Goal: Find specific page/section: Find specific page/section

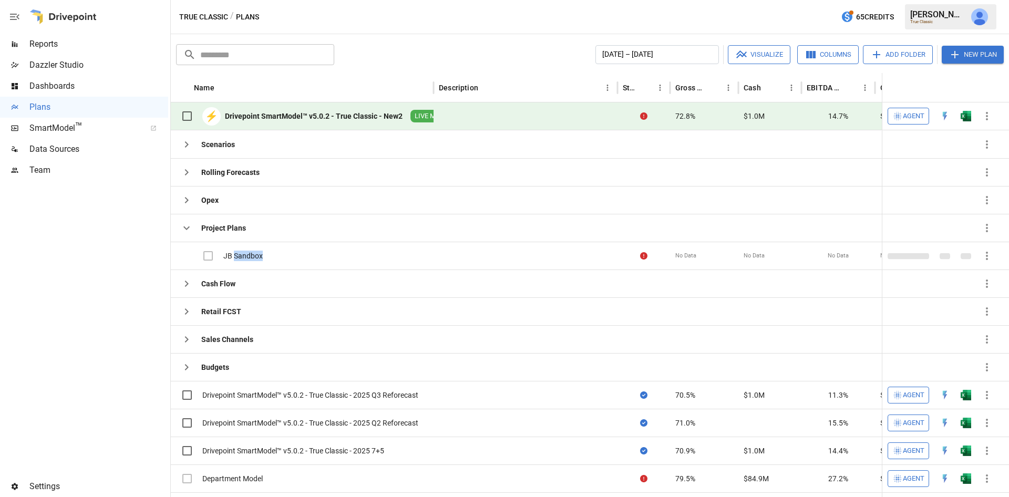
scroll to position [17, 0]
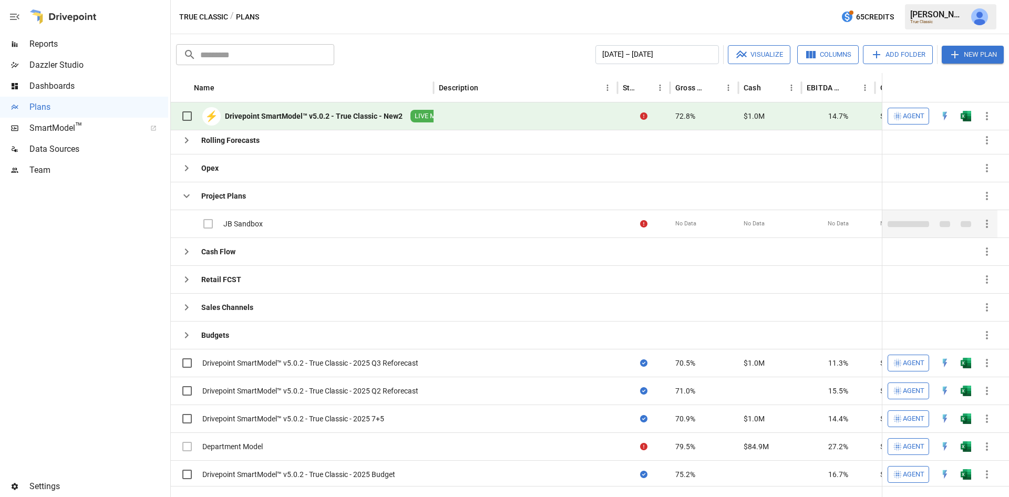
drag, startPoint x: 229, startPoint y: 223, endPoint x: 798, endPoint y: 225, distance: 569.3
click at [765, 225] on div "No Data" at bounding box center [770, 224] width 63 height 28
click at [983, 219] on icon "button" at bounding box center [987, 224] width 13 height 13
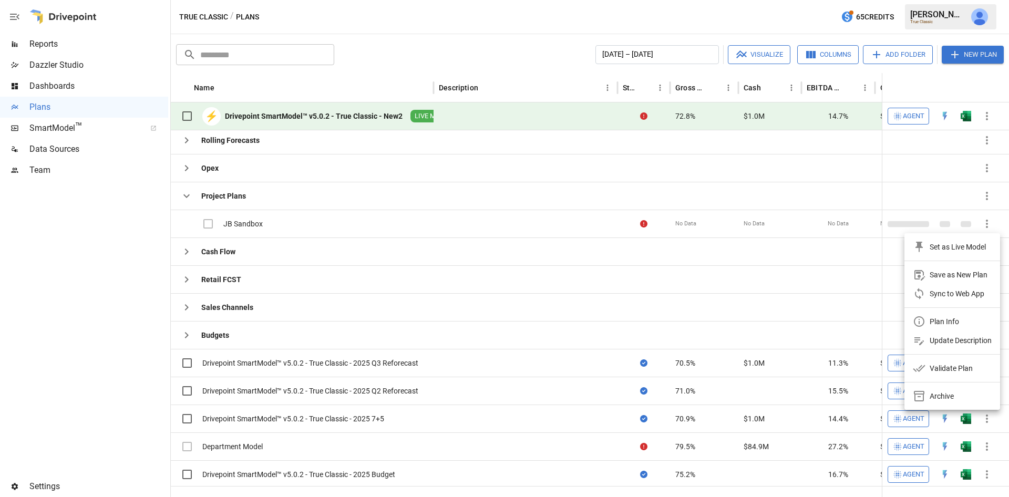
click at [960, 337] on div "Update Description" at bounding box center [961, 340] width 62 height 13
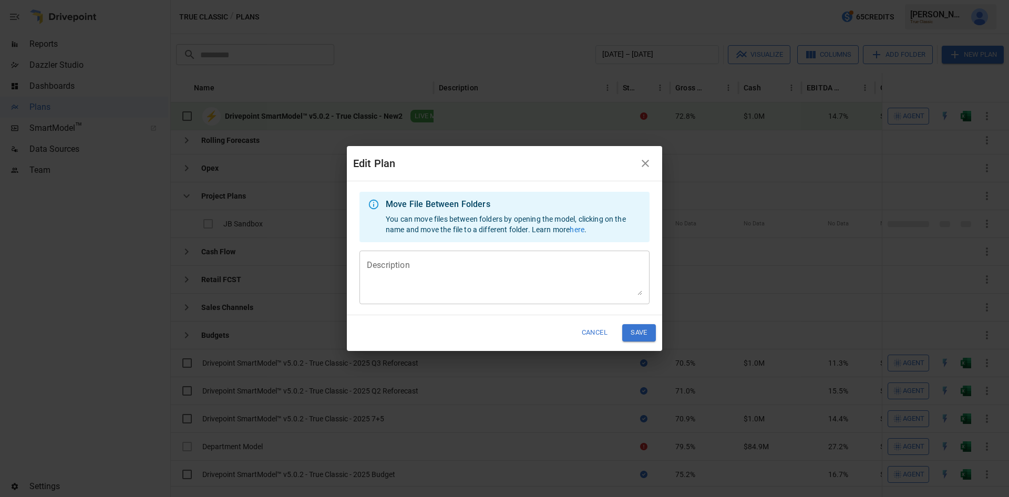
click at [645, 161] on icon "button" at bounding box center [645, 163] width 13 height 13
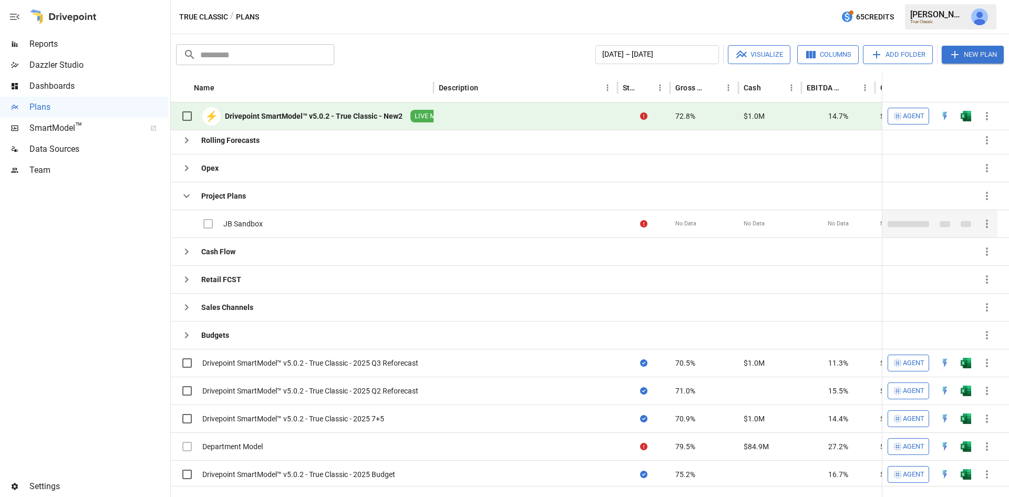
drag, startPoint x: 235, startPoint y: 218, endPoint x: 223, endPoint y: 219, distance: 11.6
click at [223, 219] on div "JB Sandbox" at bounding box center [242, 224] width 39 height 11
click at [233, 219] on div "JB Sandbox" at bounding box center [242, 224] width 39 height 11
click at [259, 224] on div "JB Sandbox" at bounding box center [242, 224] width 39 height 11
click at [247, 220] on div "JB Sandbox" at bounding box center [242, 224] width 39 height 11
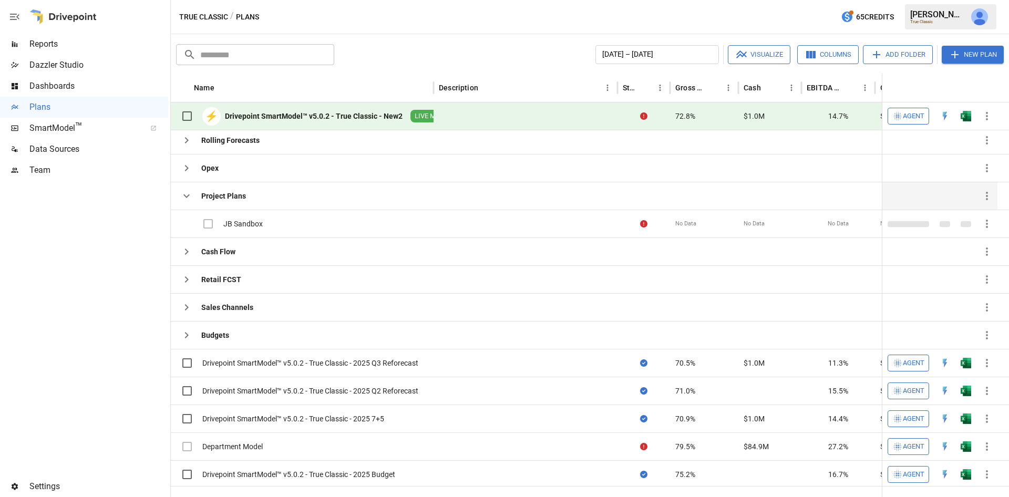
click at [187, 196] on icon "button" at bounding box center [186, 196] width 6 height 4
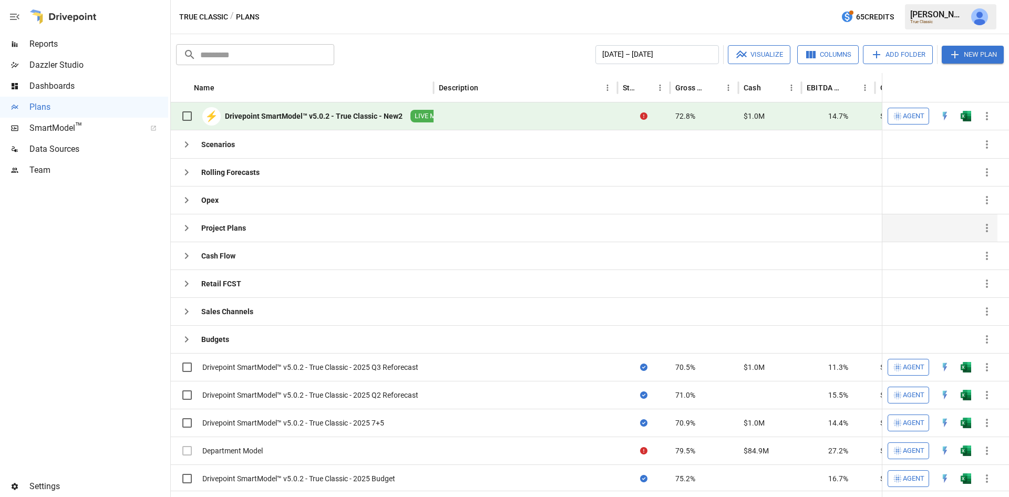
click at [235, 225] on div "Project Plans" at bounding box center [223, 228] width 45 height 11
click at [182, 229] on icon "button" at bounding box center [186, 228] width 13 height 13
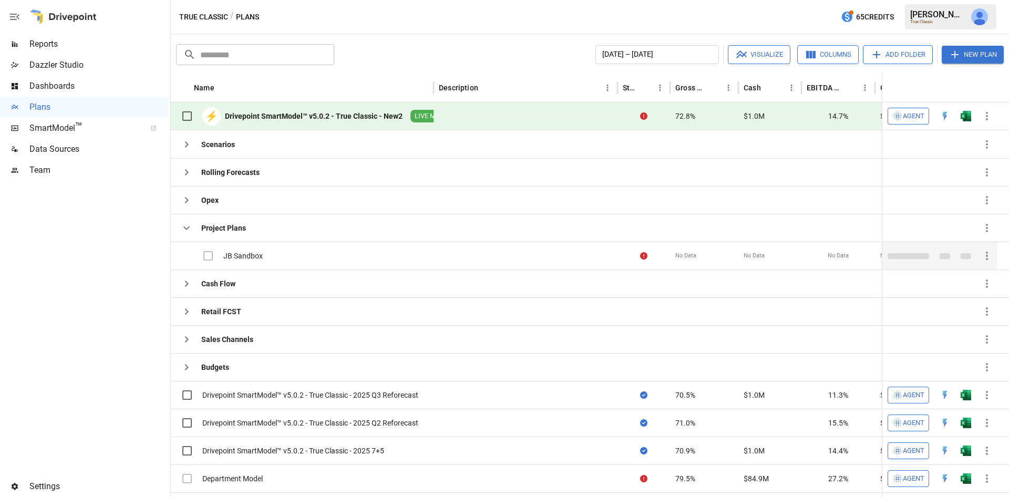
click at [241, 253] on div "JB Sandbox" at bounding box center [242, 256] width 39 height 11
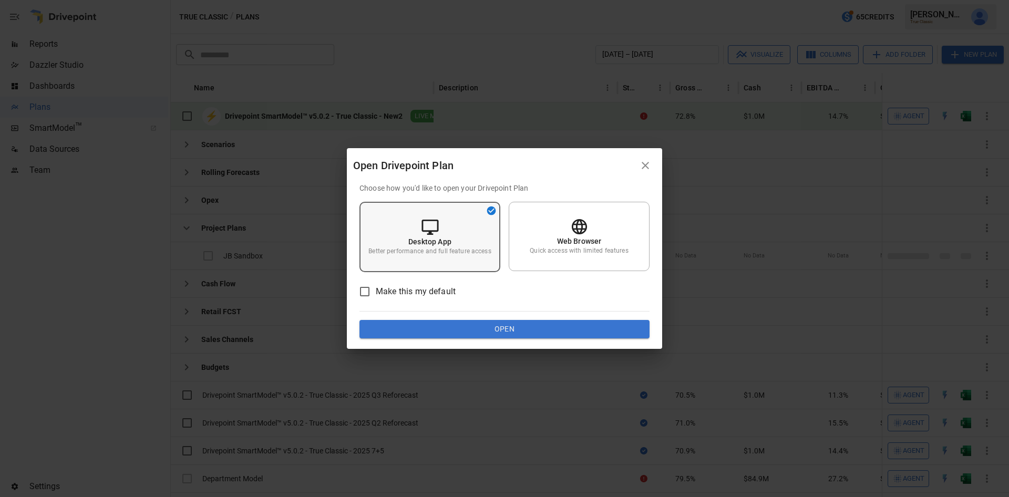
click at [458, 235] on div "Desktop App Better performance and full feature access" at bounding box center [430, 237] width 141 height 70
click at [498, 341] on div "Choose how you'd like to open your Drivepoint Plan Desktop App Better performan…" at bounding box center [504, 266] width 315 height 167
click at [500, 327] on button "Open" at bounding box center [505, 329] width 290 height 19
